Goal: Transaction & Acquisition: Purchase product/service

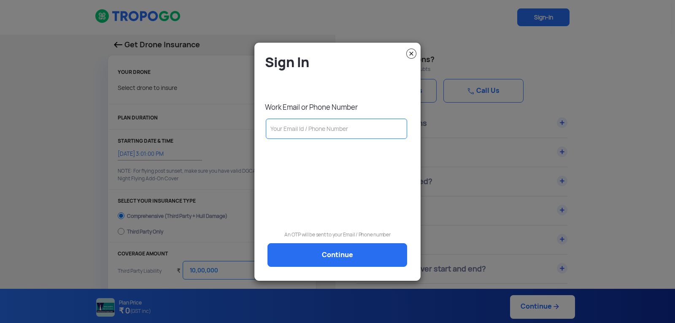
select select "1000000"
click at [414, 51] on img at bounding box center [411, 54] width 10 height 10
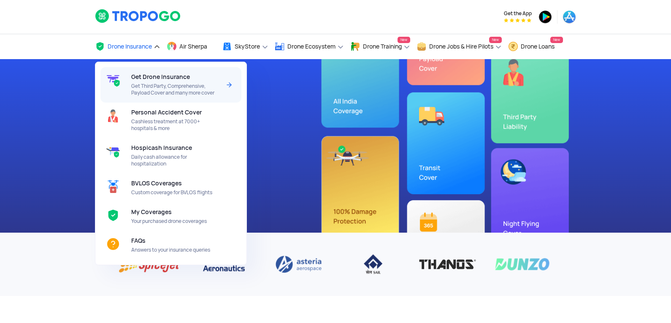
click at [159, 78] on span "Get Drone Insurance" at bounding box center [160, 76] width 59 height 7
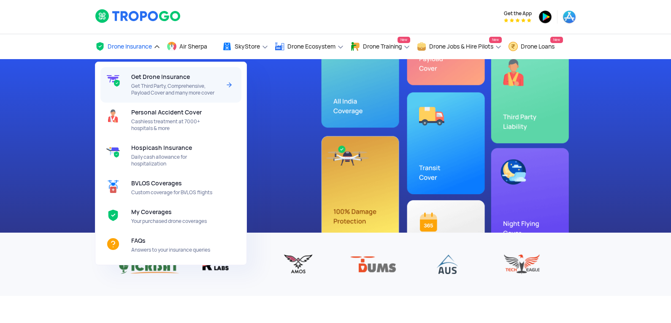
click at [152, 87] on span "Get Third Party, Comprehensive, Payload Cover and many more cover" at bounding box center [175, 90] width 89 height 14
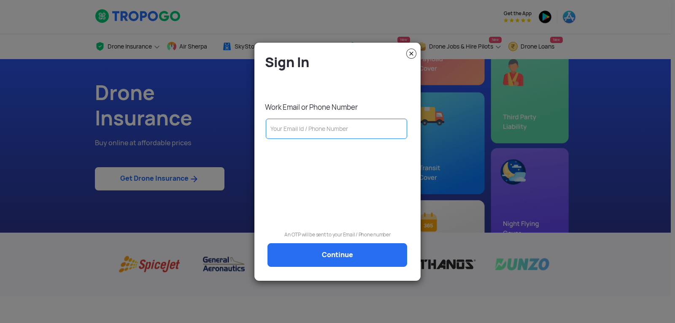
click at [314, 130] on input "text" at bounding box center [336, 129] width 141 height 20
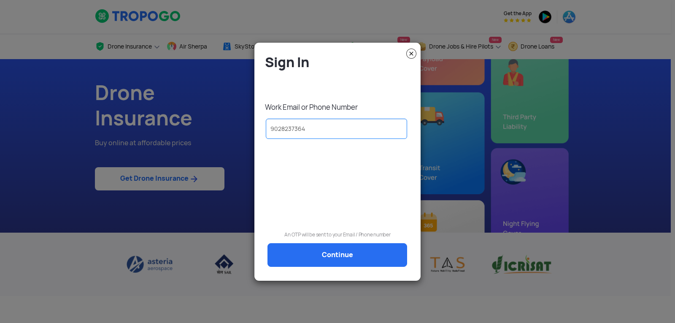
type input "9028237364"
click at [322, 176] on div at bounding box center [338, 176] width 154 height 65
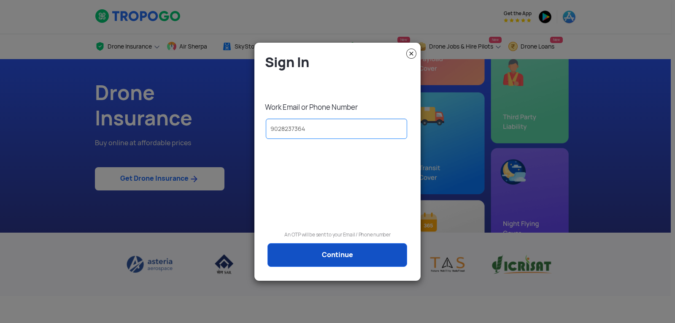
click at [342, 250] on link "Continue" at bounding box center [338, 255] width 140 height 24
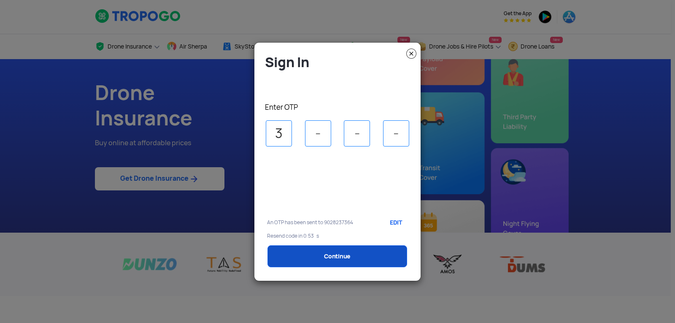
type input "3"
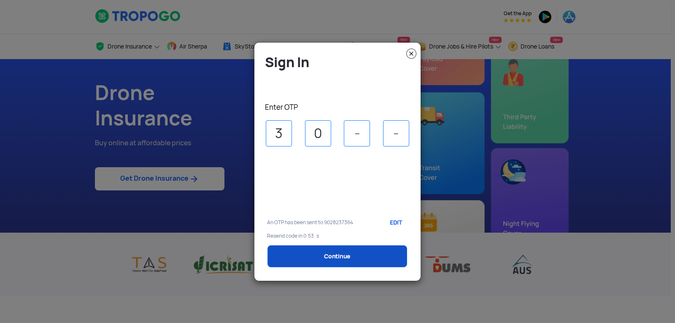
type input "0"
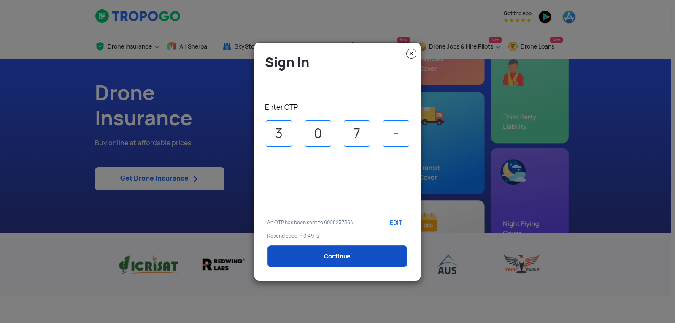
type input "7"
type input "1"
select select "1000000"
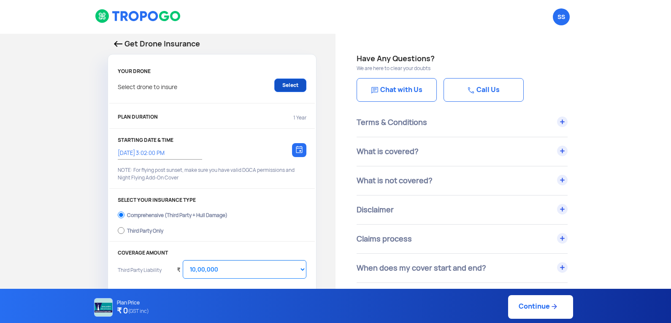
click at [286, 83] on link "Select" at bounding box center [290, 85] width 32 height 14
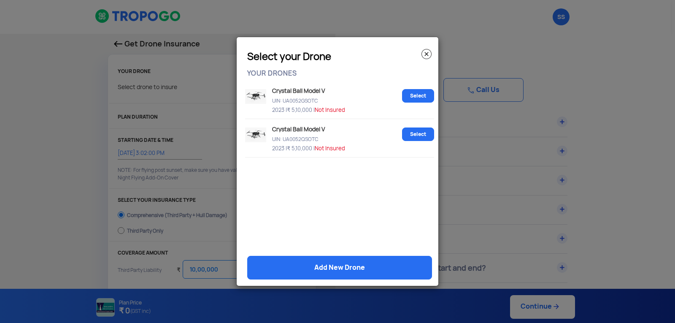
click at [406, 135] on link "Select" at bounding box center [418, 134] width 32 height 14
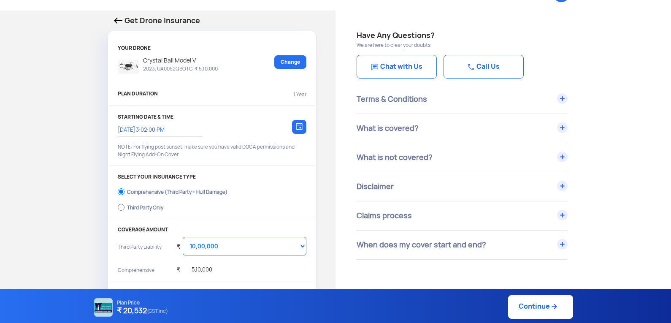
scroll to position [42, 0]
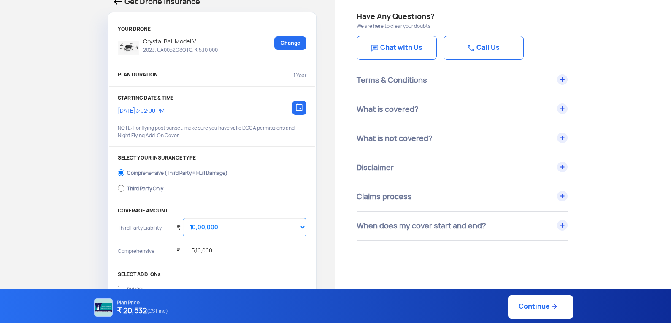
click at [301, 111] on img at bounding box center [299, 107] width 7 height 8
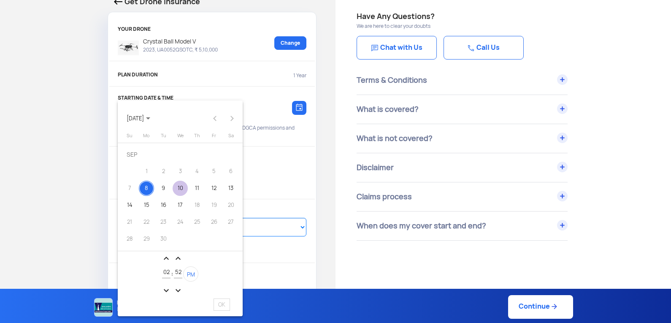
click at [181, 185] on div "10" at bounding box center [180, 188] width 15 height 15
click at [222, 302] on span "OK" at bounding box center [222, 304] width 16 height 12
type input "[DATE] 2:52:25 PM"
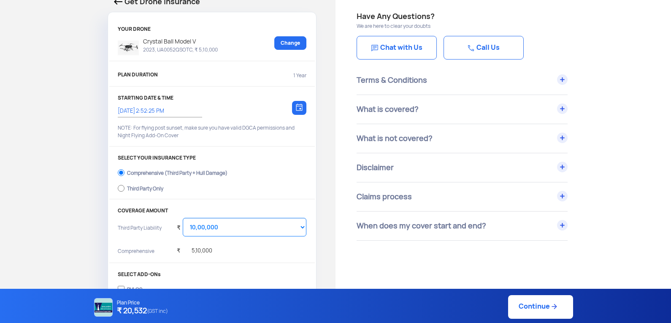
click at [151, 187] on div "Third Party Only" at bounding box center [145, 187] width 36 height 3
click at [124, 187] on input "Third Party Only" at bounding box center [121, 188] width 7 height 12
radio input "true"
select select "2000000"
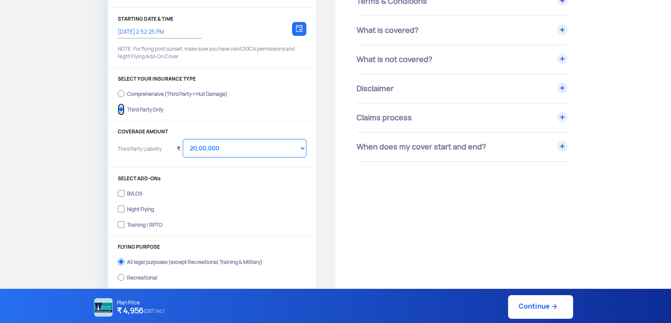
scroll to position [127, 0]
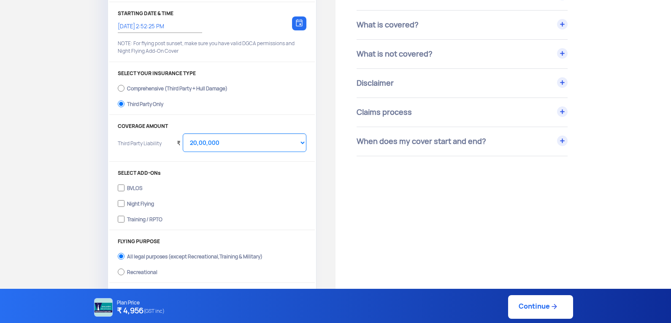
click at [133, 204] on div "Night Flying" at bounding box center [140, 202] width 27 height 3
click at [124, 204] on input "Night Flying" at bounding box center [121, 204] width 7 height 12
checkbox input "true"
click at [137, 219] on div "Training / RPTO" at bounding box center [144, 217] width 35 height 3
click at [124, 219] on input "Training / RPTO" at bounding box center [121, 219] width 7 height 12
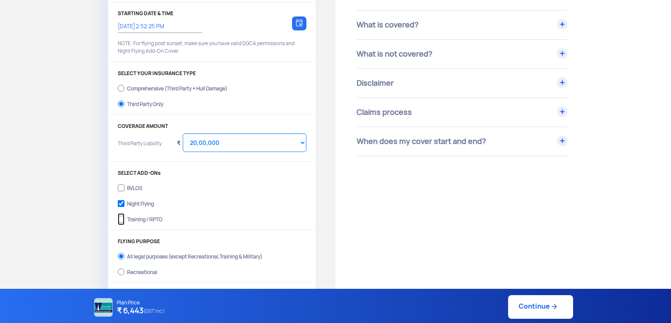
checkbox input "true"
click at [222, 141] on select "Select Amount 10,00,000 15,00,000 20,00,000 25,00,000 30,00,000" at bounding box center [245, 142] width 124 height 19
select select "1000000"
click at [183, 133] on select "Select Amount 10,00,000 15,00,000 20,00,000 25,00,000 30,00,000" at bounding box center [245, 142] width 124 height 19
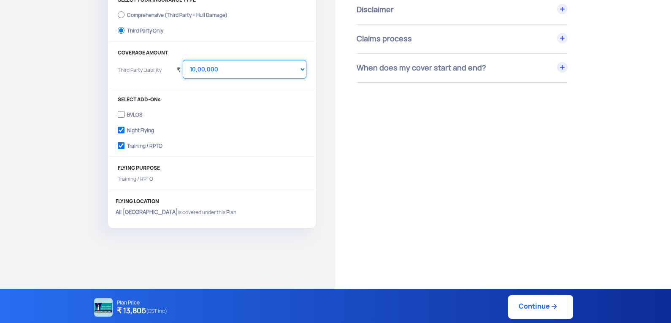
scroll to position [211, 0]
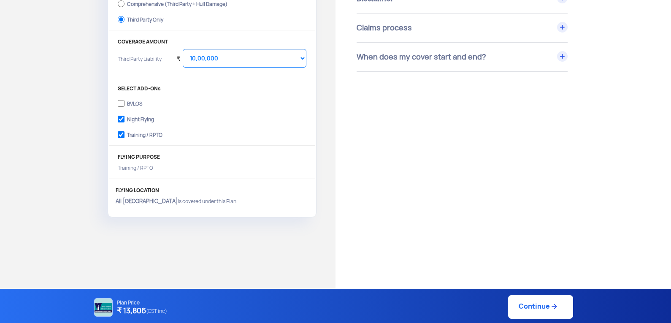
click at [214, 231] on div "Get Drone Insurance YOUR DRONE Crystal Ball Model V 2023, UA0052QSOTC, ₹ 5,10,0…" at bounding box center [335, 121] width 671 height 597
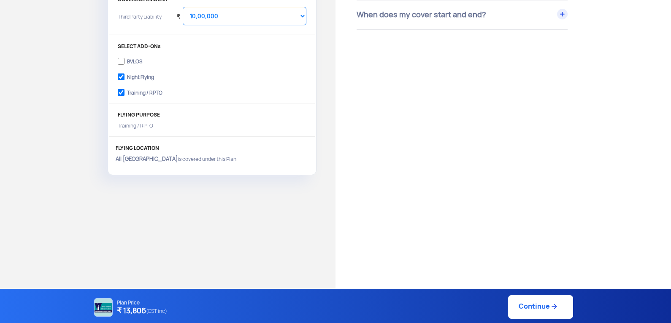
scroll to position [308, 0]
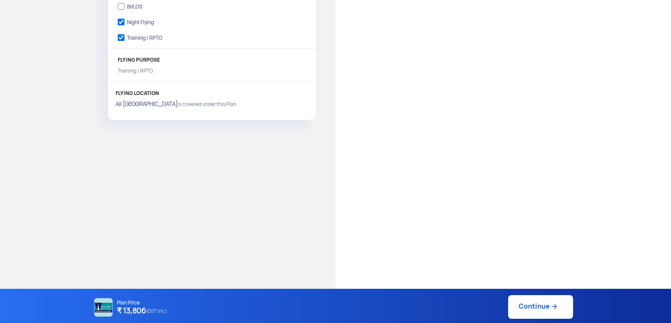
click at [536, 304] on link "Continue" at bounding box center [540, 307] width 65 height 24
type input "[DATE] 2:52:00 PM"
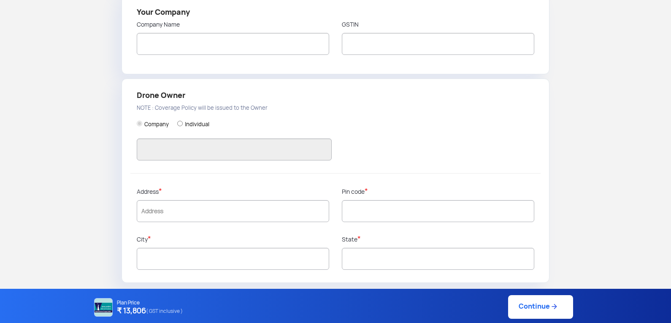
type input "[PERSON_NAME]"
type input "9028237364"
type input "SIPNA COLLEGE OF ENGINNERING AND TECHNOLOGY AMRAVATI"
type input "27AAATC9008N1ZG"
type input "SIPNA COLLEGE OF ENGINNERING AND TECHNOLOGY AMRAVATI"
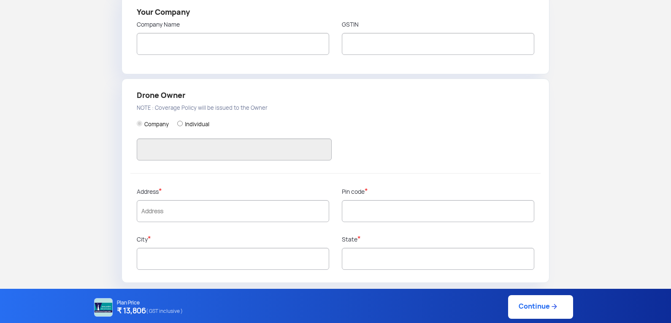
type input "In front of [PERSON_NAME] , [GEOGRAPHIC_DATA] Amravati"
type input "444701"
type input "Amravati"
type input "[GEOGRAPHIC_DATA]"
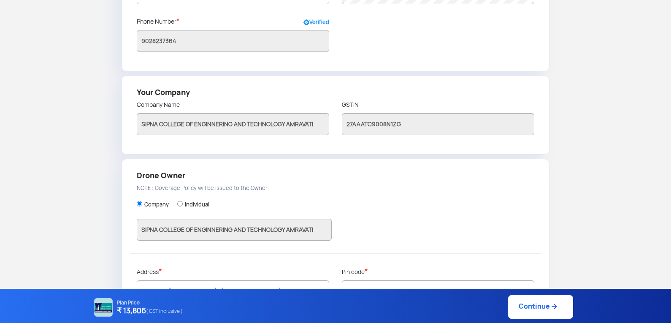
scroll to position [208, 0]
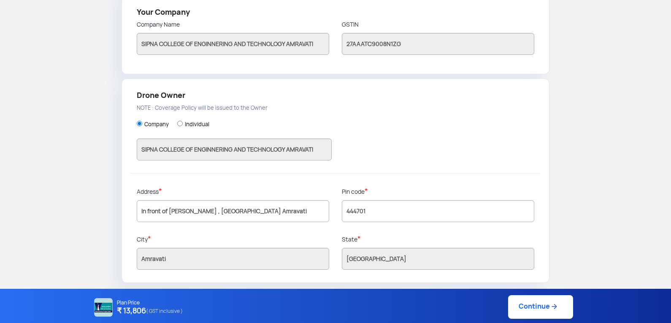
click at [538, 306] on link "Continue" at bounding box center [540, 307] width 65 height 24
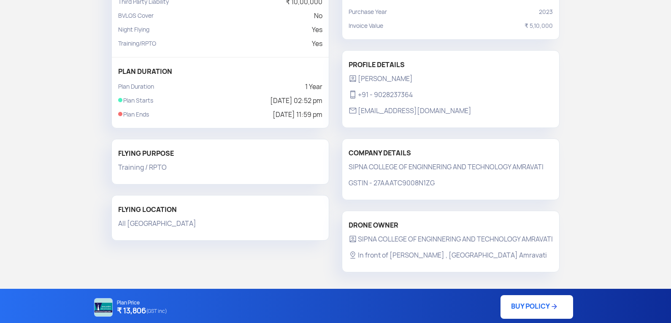
scroll to position [143, 0]
click at [542, 308] on link "BUY POLICY" at bounding box center [537, 307] width 73 height 24
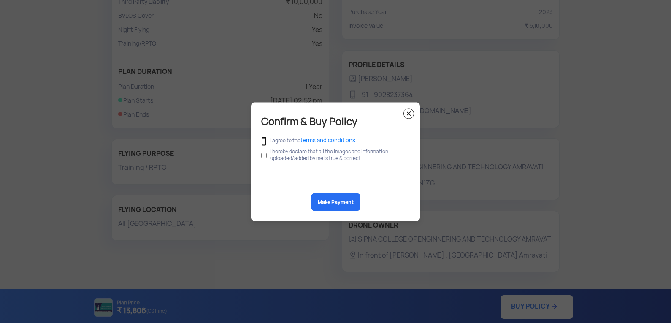
click at [263, 141] on input "checkbox" at bounding box center [263, 140] width 5 height 9
checkbox input "true"
click at [266, 154] on input "checkbox" at bounding box center [263, 155] width 5 height 16
checkbox input "true"
click at [339, 202] on button "Make Payment" at bounding box center [335, 202] width 49 height 18
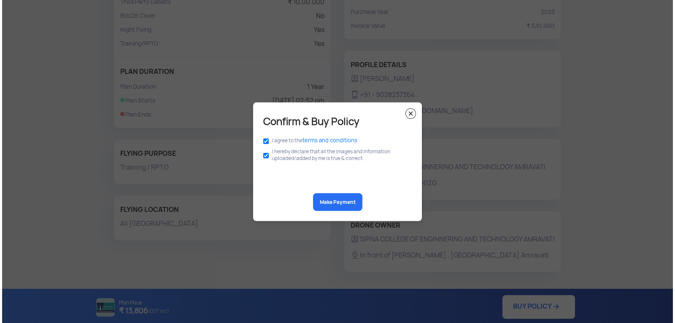
scroll to position [131, 0]
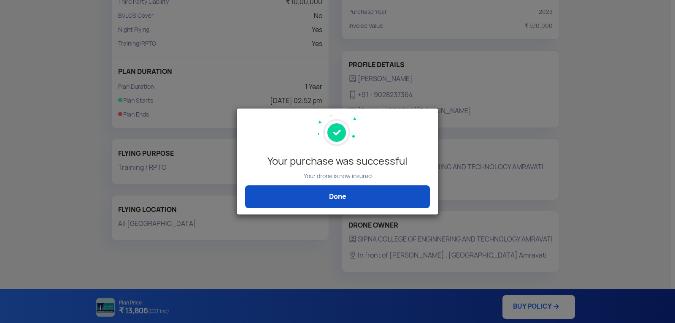
click at [371, 193] on link "Done" at bounding box center [337, 196] width 185 height 23
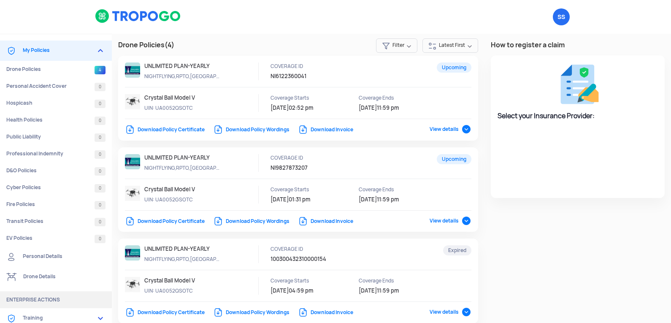
select select "National Insurance"
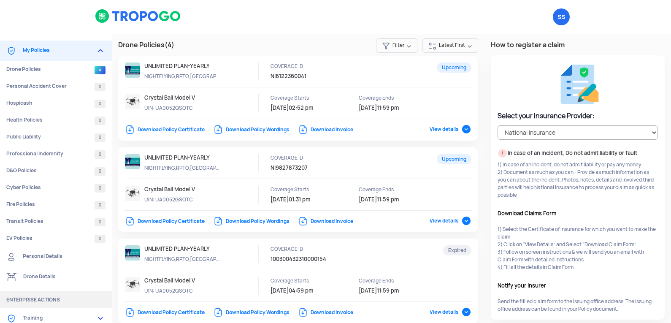
click at [170, 128] on link "Download Policy Certificate" at bounding box center [165, 129] width 80 height 7
click at [306, 130] on link "Download Invoice" at bounding box center [325, 129] width 55 height 7
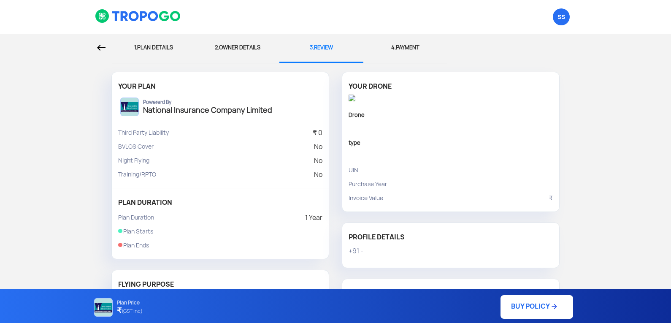
scroll to position [1, 0]
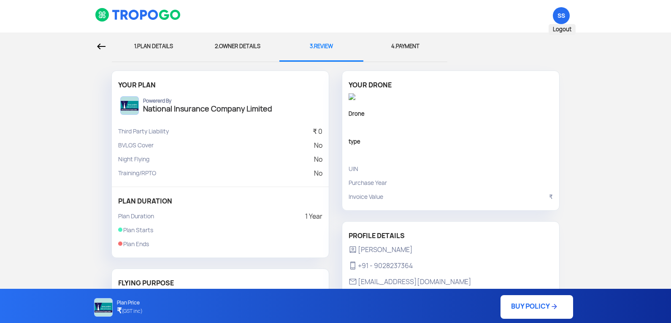
click at [562, 11] on span "SS Logout" at bounding box center [561, 15] width 17 height 17
click at [563, 28] on span "Logout" at bounding box center [562, 29] width 27 height 11
